Goal: Task Accomplishment & Management: Understand process/instructions

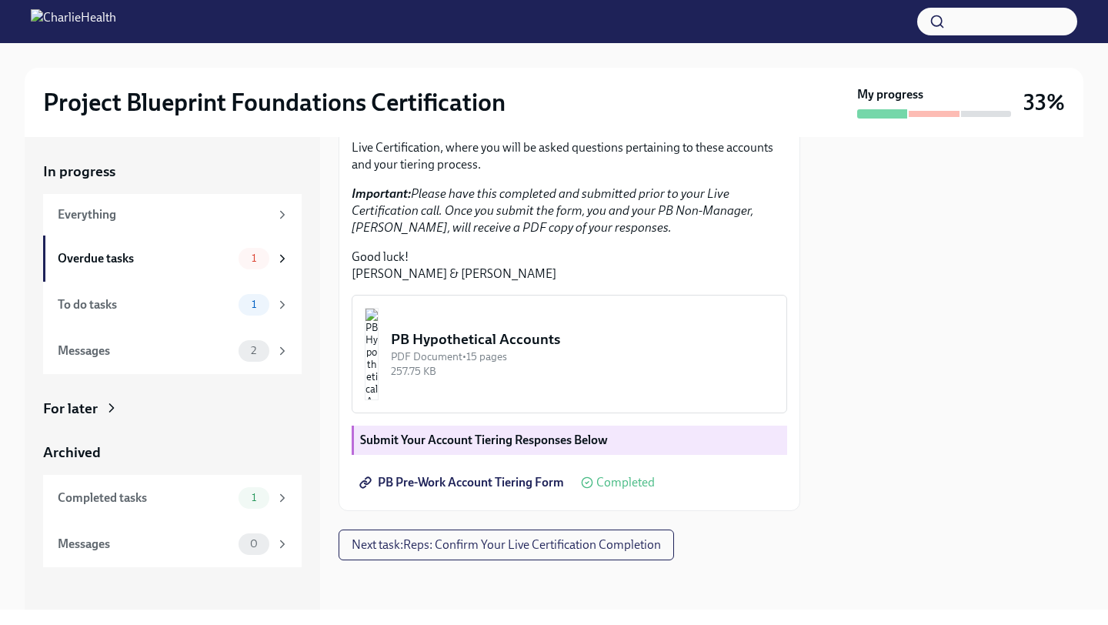
scroll to position [398, 0]
click at [378, 365] on img "button" at bounding box center [372, 354] width 14 height 92
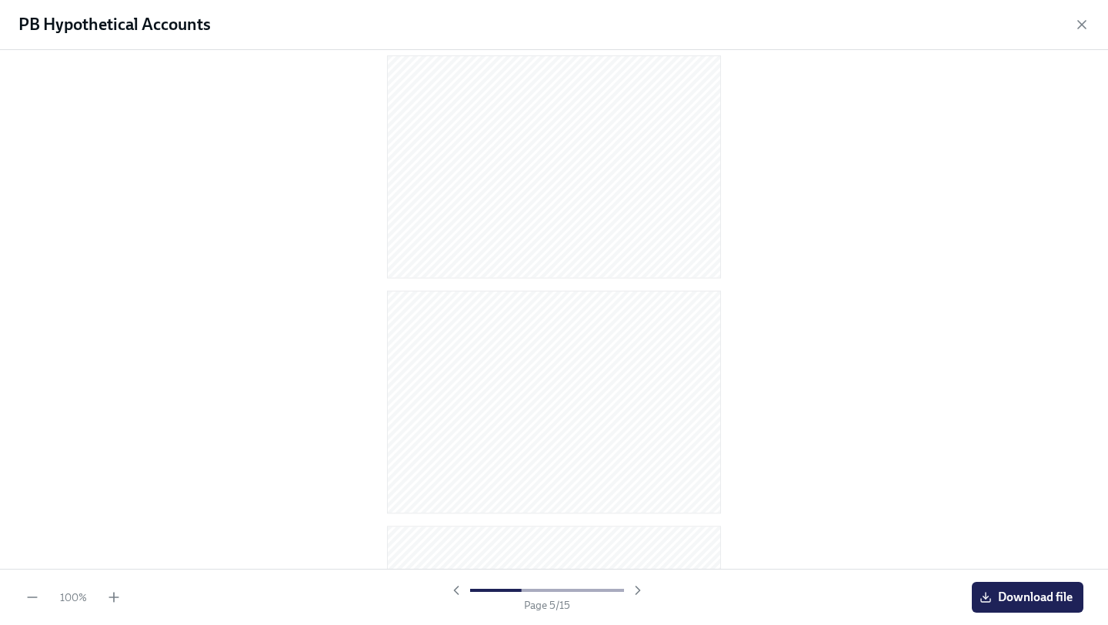
scroll to position [0, 0]
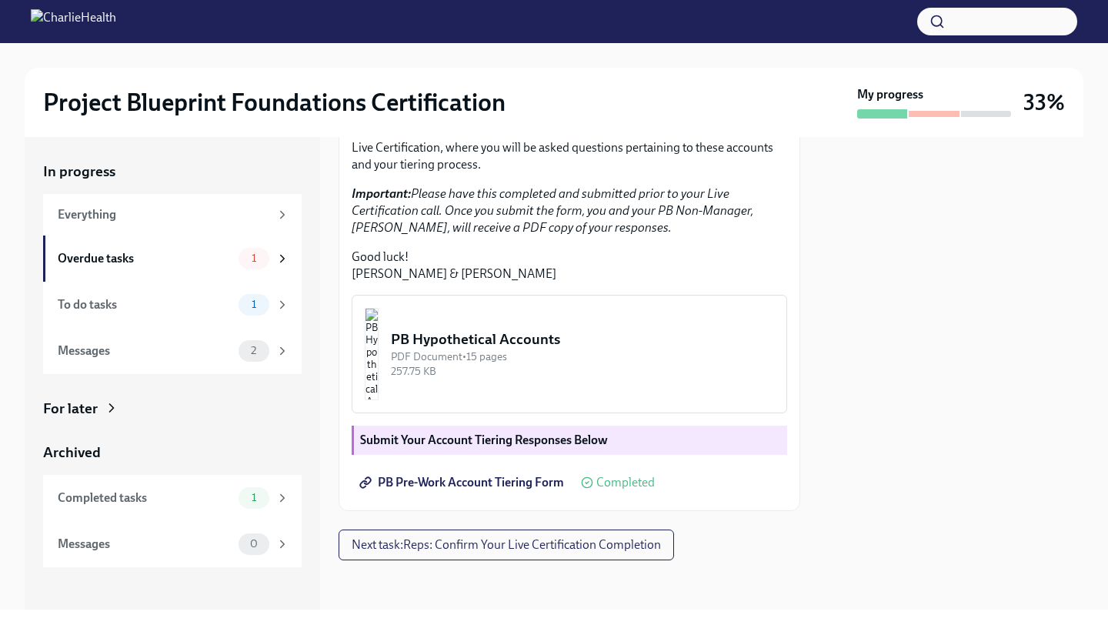
scroll to position [398, 0]
click at [516, 542] on span "Next task : Reps: Confirm Your Live Certification Completion" at bounding box center [505, 544] width 309 height 15
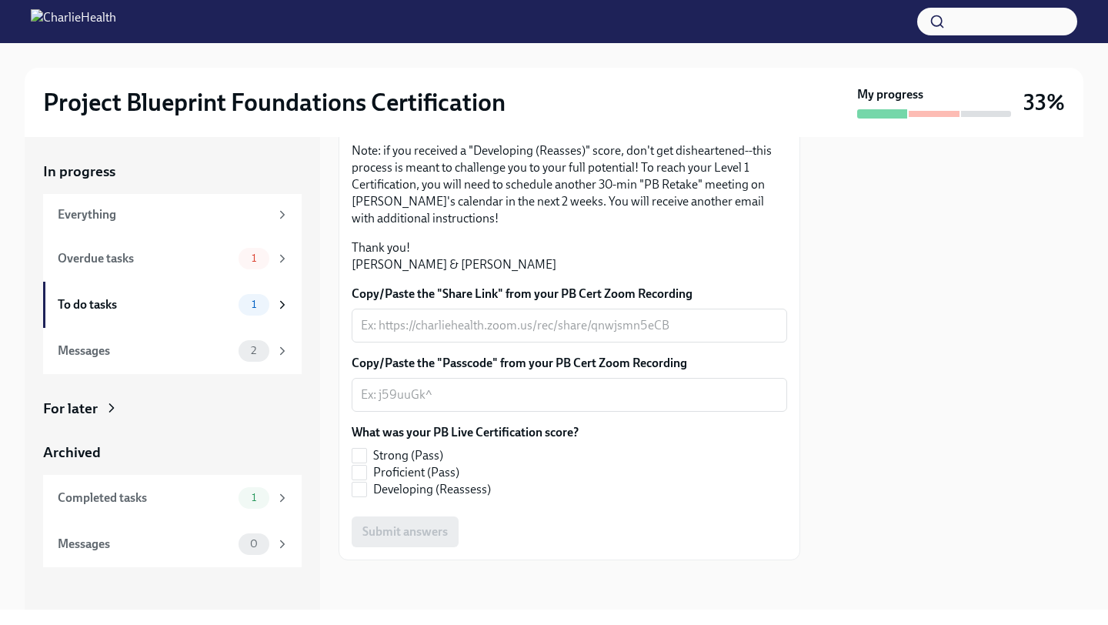
scroll to position [395, 0]
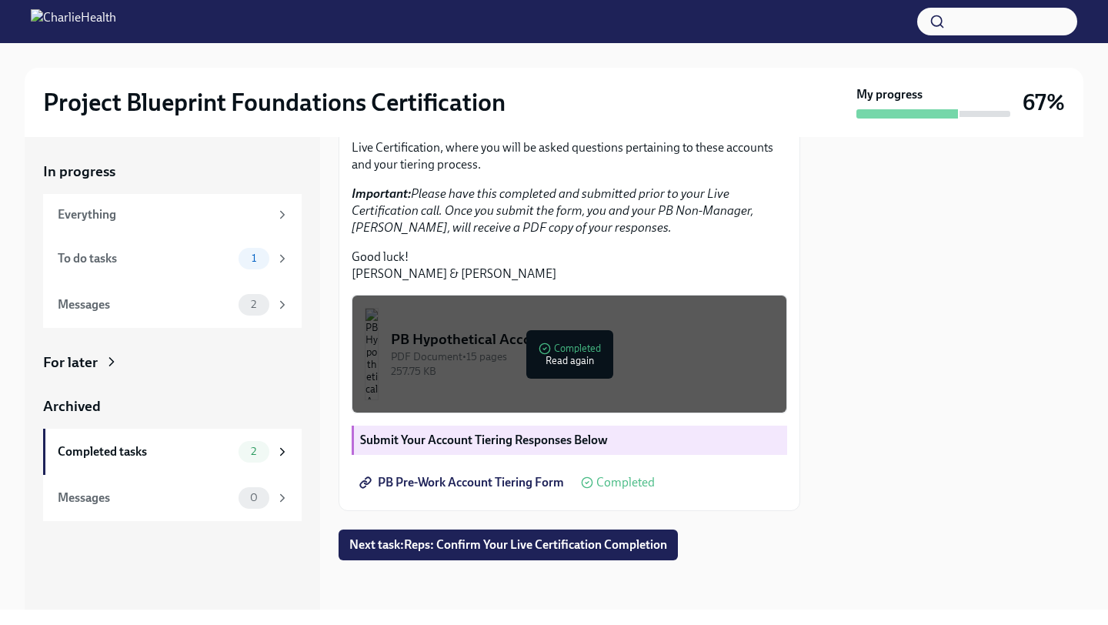
scroll to position [398, 0]
